Goal: Complete application form: Complete application form

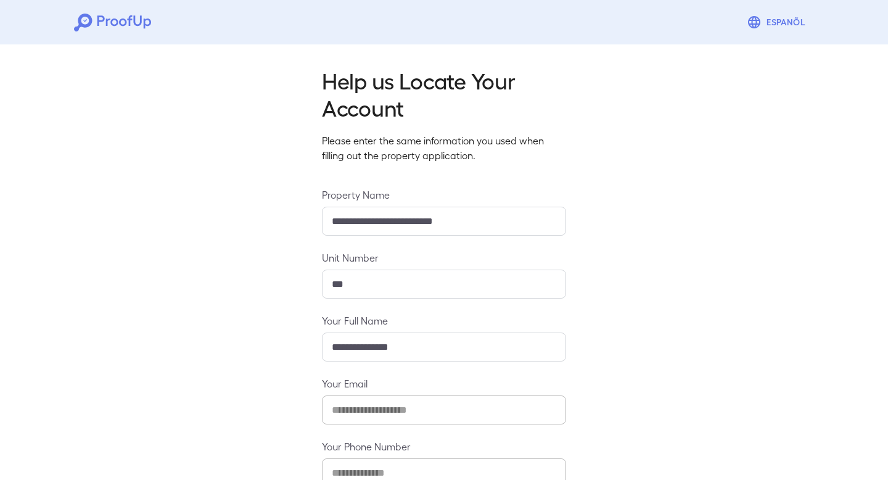
scroll to position [79, 0]
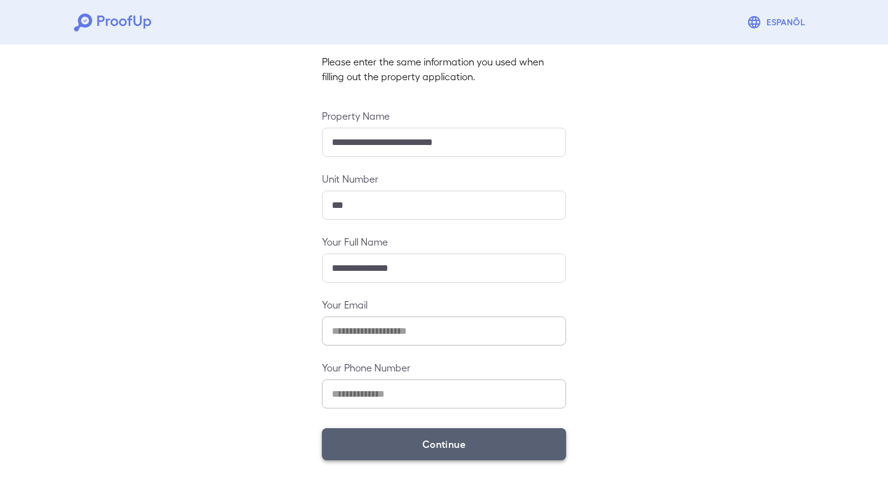
click at [421, 436] on button "Continue" at bounding box center [444, 444] width 244 height 32
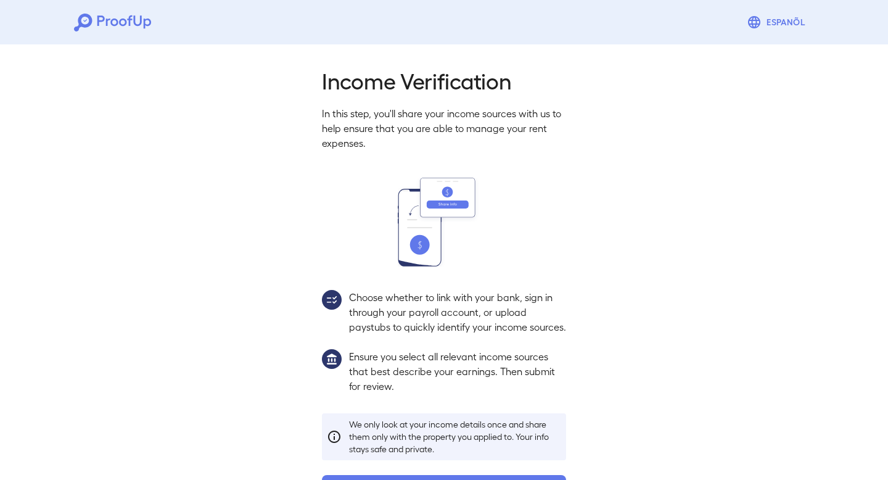
scroll to position [62, 0]
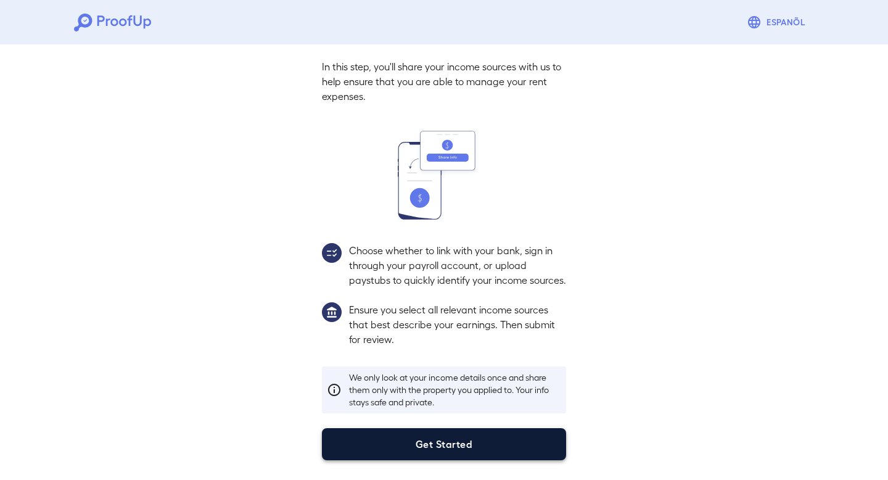
click at [449, 437] on button "Get Started" at bounding box center [444, 444] width 244 height 32
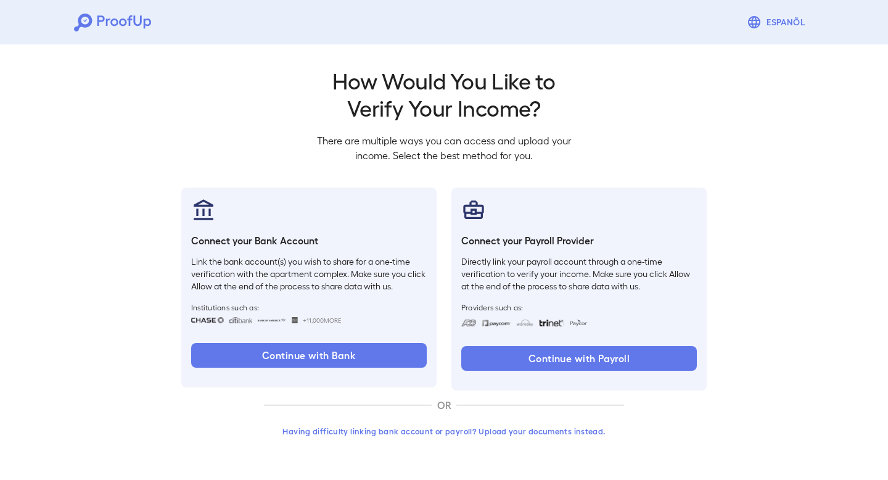
click at [394, 434] on button "Having difficulty linking bank account or payroll? Upload your documents instea…" at bounding box center [444, 431] width 360 height 22
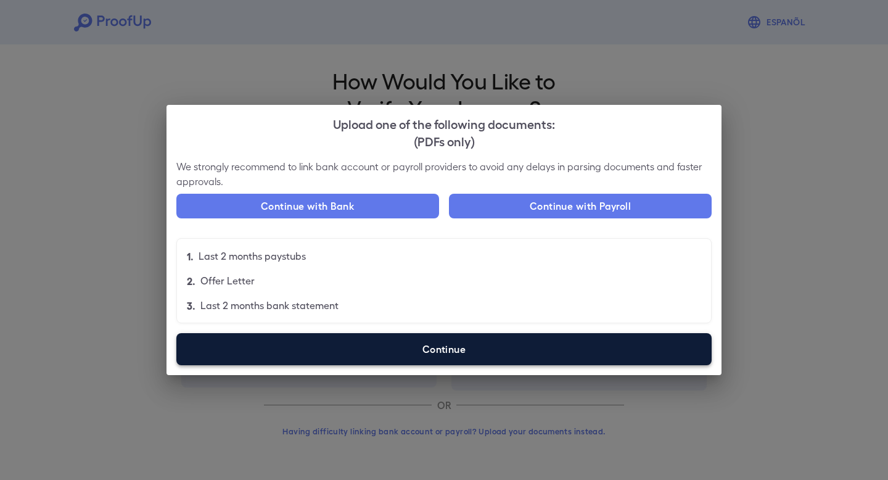
click at [404, 346] on label "Continue" at bounding box center [443, 349] width 535 height 32
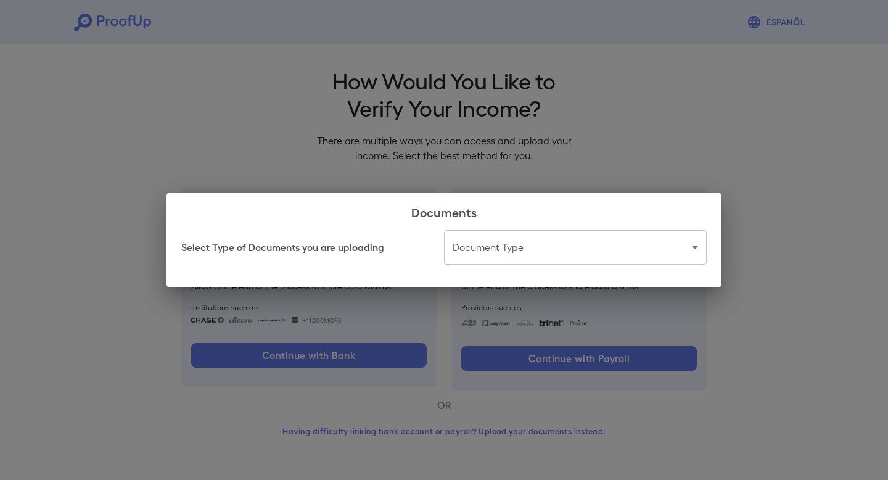
click at [525, 240] on body "Espanõl Go back How Would You Like to Verify Your Income? There are multiple wa…" at bounding box center [444, 235] width 888 height 471
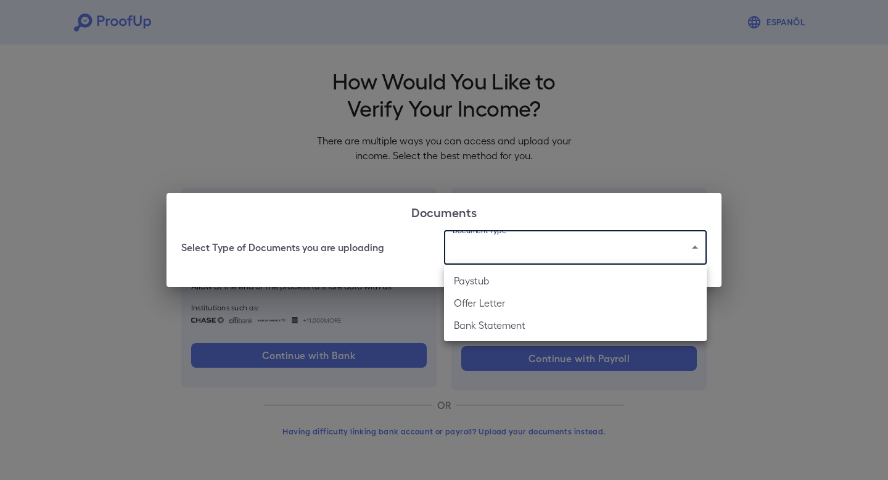
click at [506, 282] on li "Paystub" at bounding box center [575, 280] width 263 height 22
type input "*******"
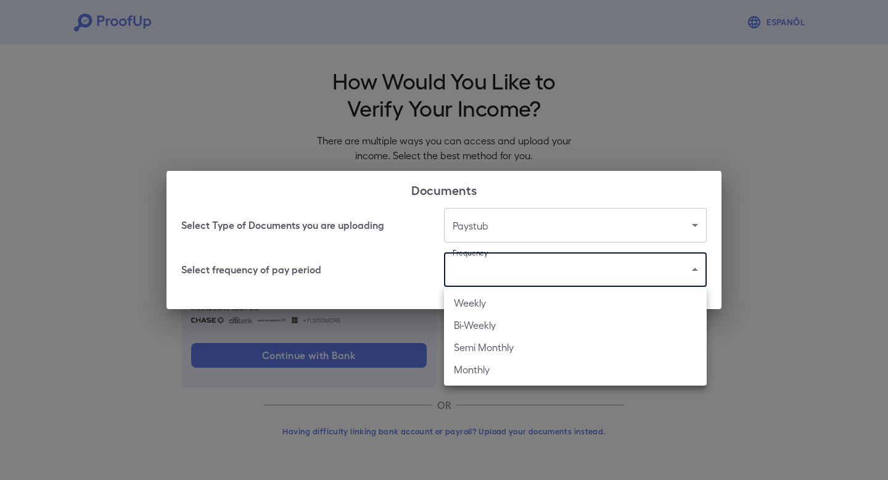
click at [506, 282] on body "Espanõl Go back How Would You Like to Verify Your Income? There are multiple wa…" at bounding box center [444, 235] width 888 height 471
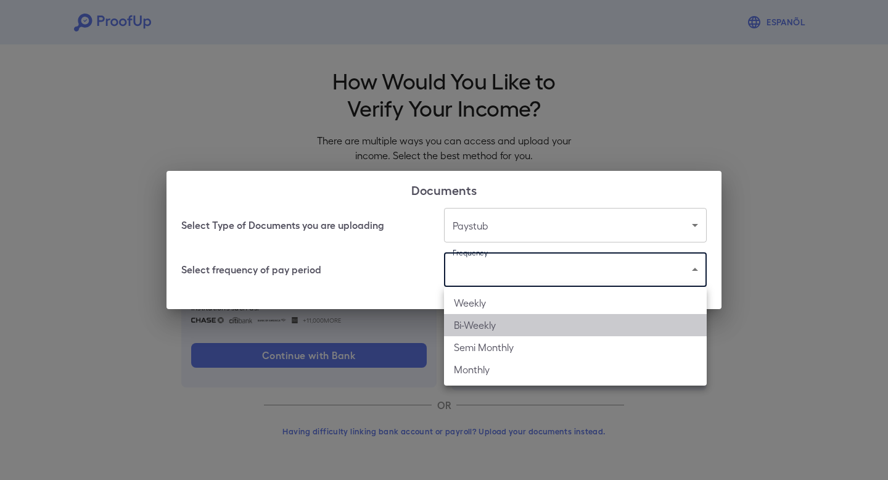
click at [496, 321] on li "Bi-Weekly" at bounding box center [575, 325] width 263 height 22
type input "*********"
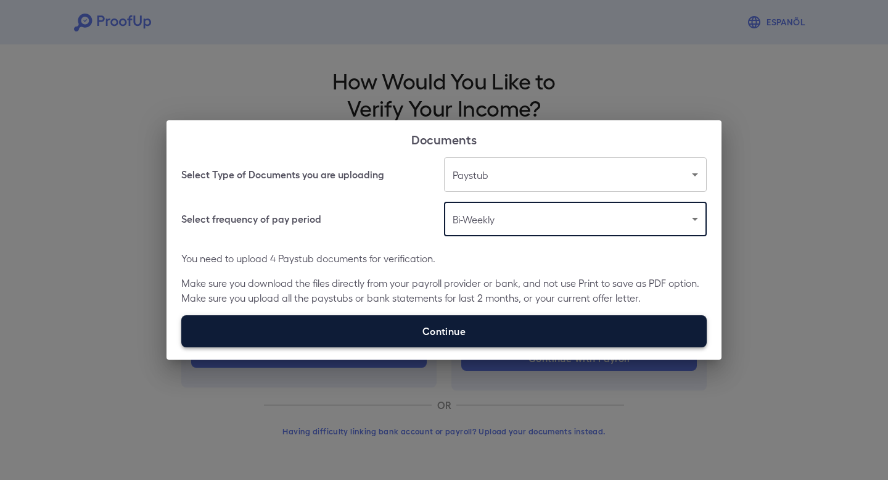
click at [488, 317] on label "Continue" at bounding box center [443, 331] width 525 height 32
click at [182, 346] on input "Continue" at bounding box center [181, 346] width 1 height 1
type input "**********"
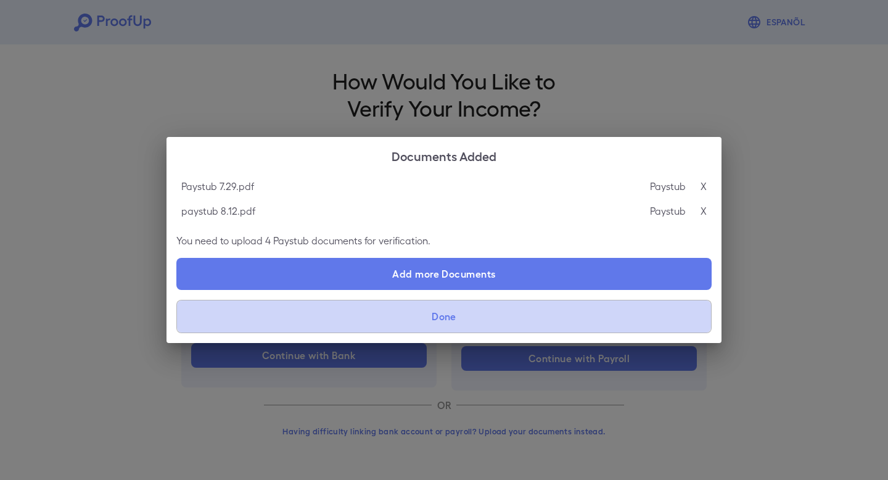
click at [475, 314] on button "Done" at bounding box center [443, 316] width 535 height 33
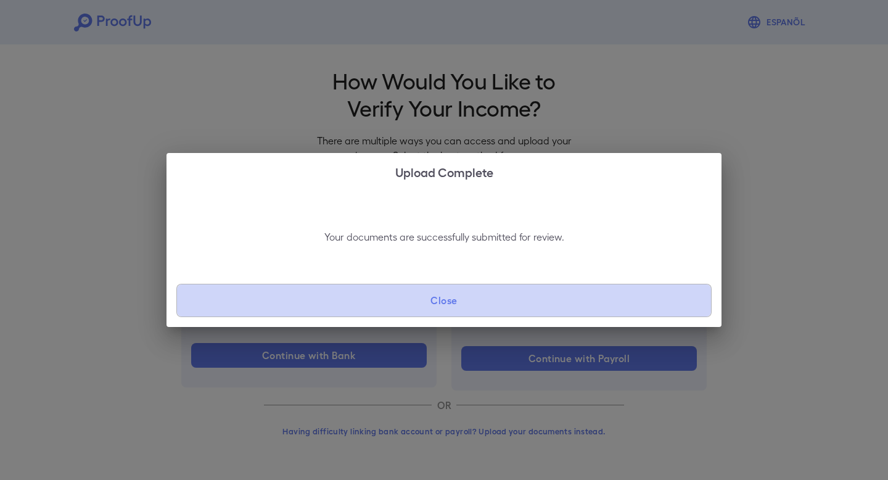
click at [464, 301] on button "Close" at bounding box center [443, 300] width 535 height 33
